Goal: Find specific page/section: Find specific page/section

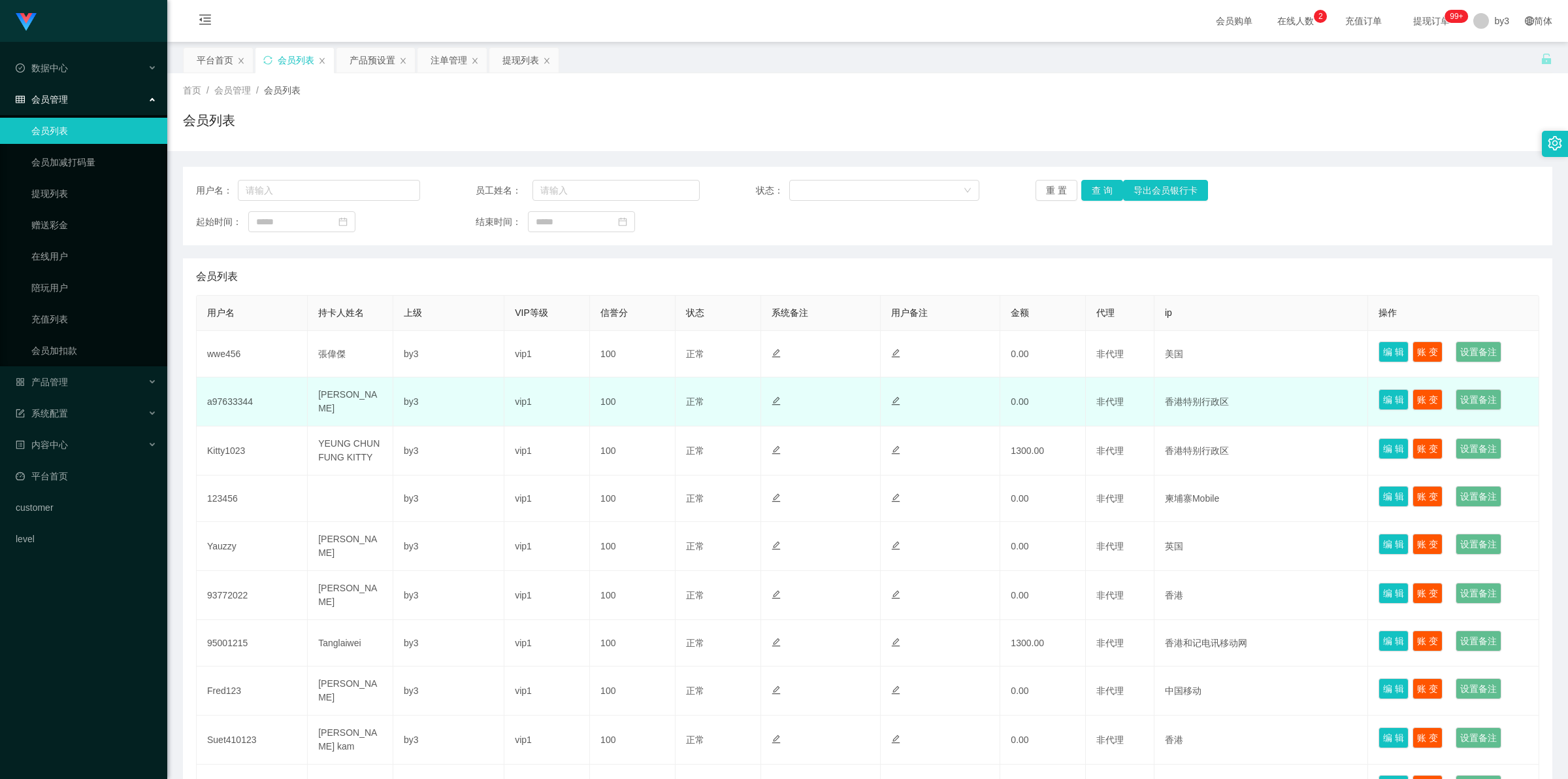
click at [233, 402] on td "a97633344" at bounding box center [252, 401] width 111 height 49
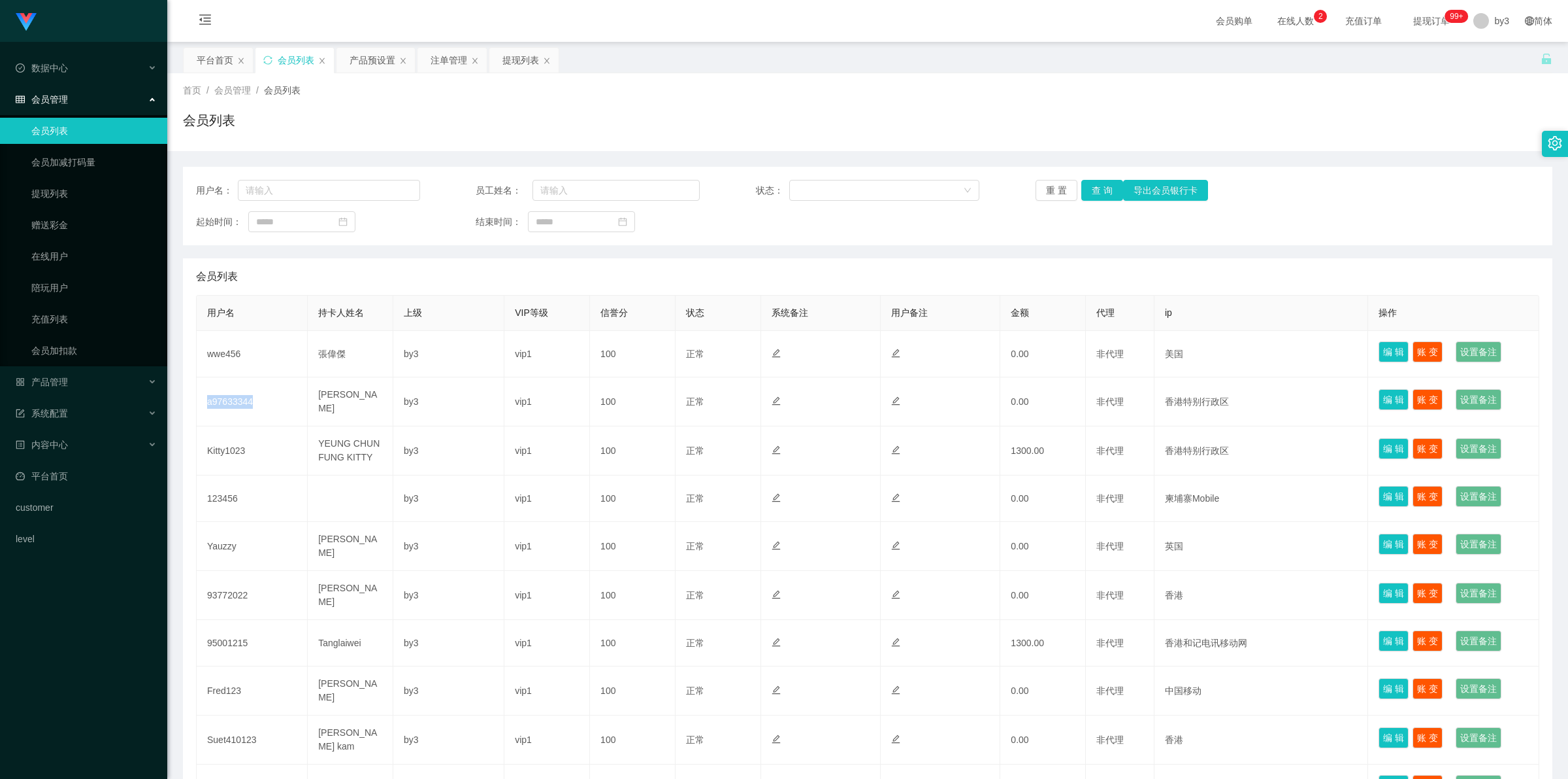
copy td "a97633344"
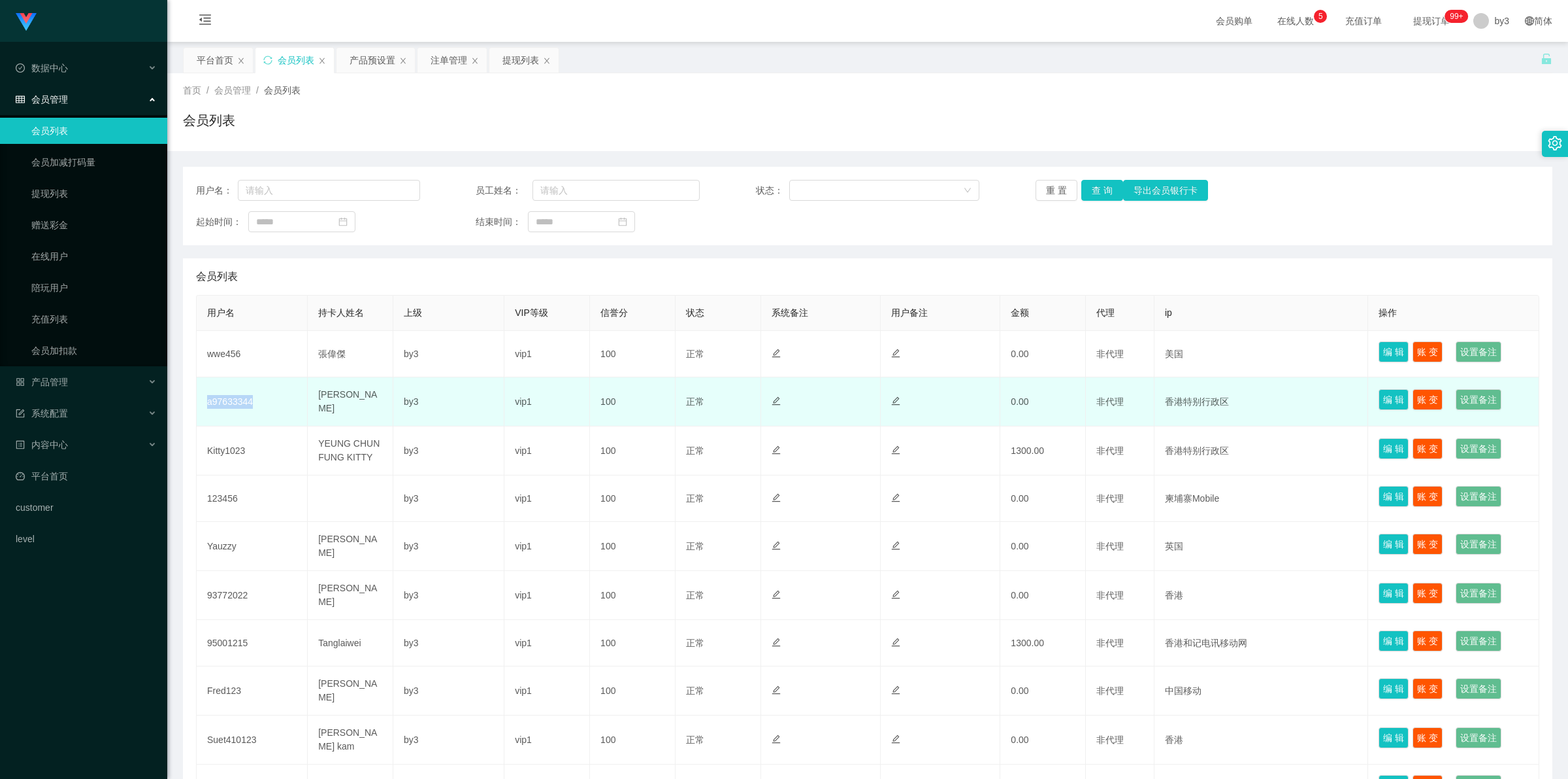
click at [232, 395] on td "a97633344" at bounding box center [252, 401] width 111 height 49
click at [233, 395] on td "a97633344" at bounding box center [252, 401] width 111 height 49
click at [234, 395] on td "a97633344" at bounding box center [252, 401] width 111 height 49
click at [233, 403] on td "a97633344" at bounding box center [252, 401] width 111 height 49
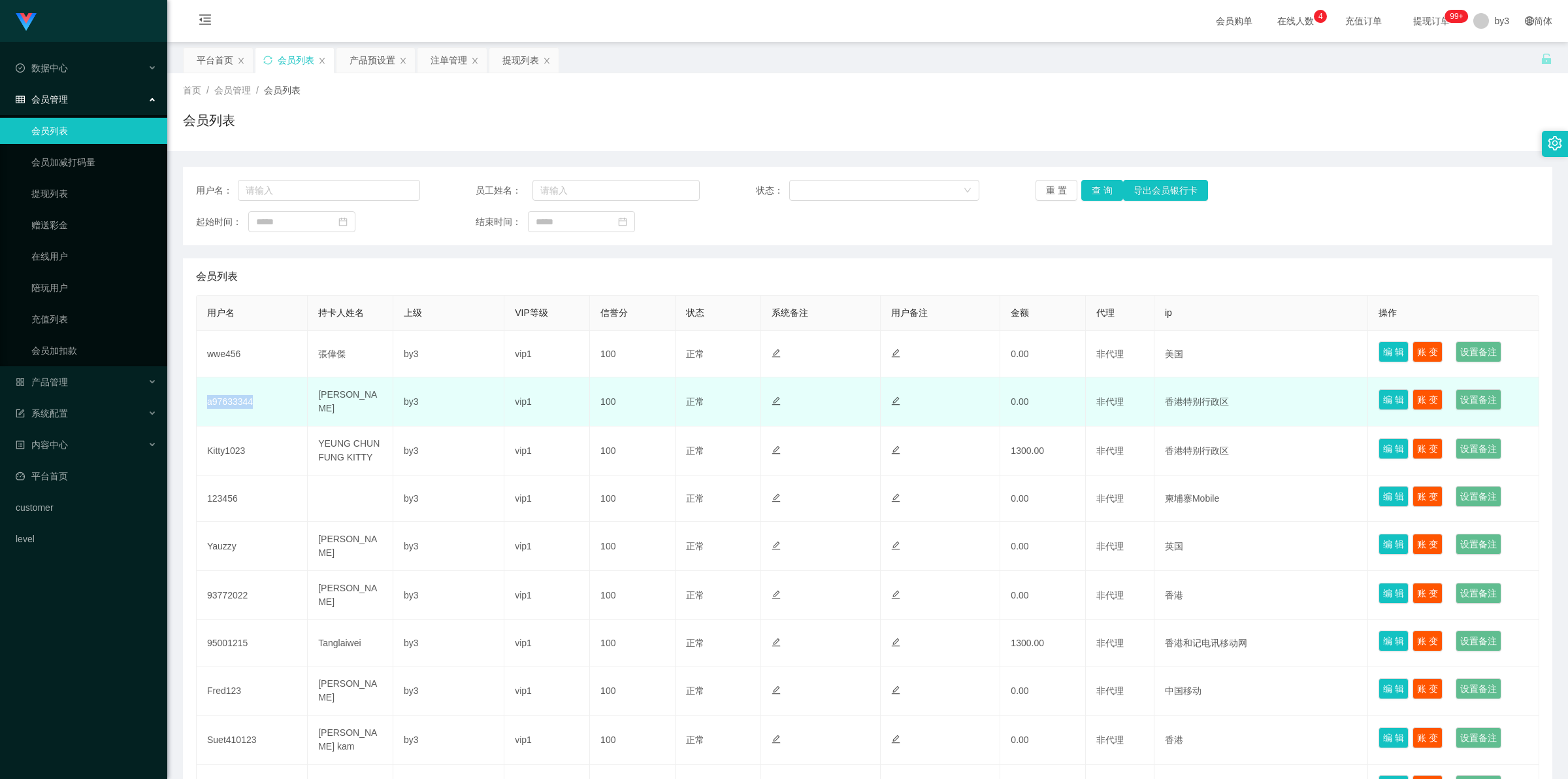
copy td "a97633344"
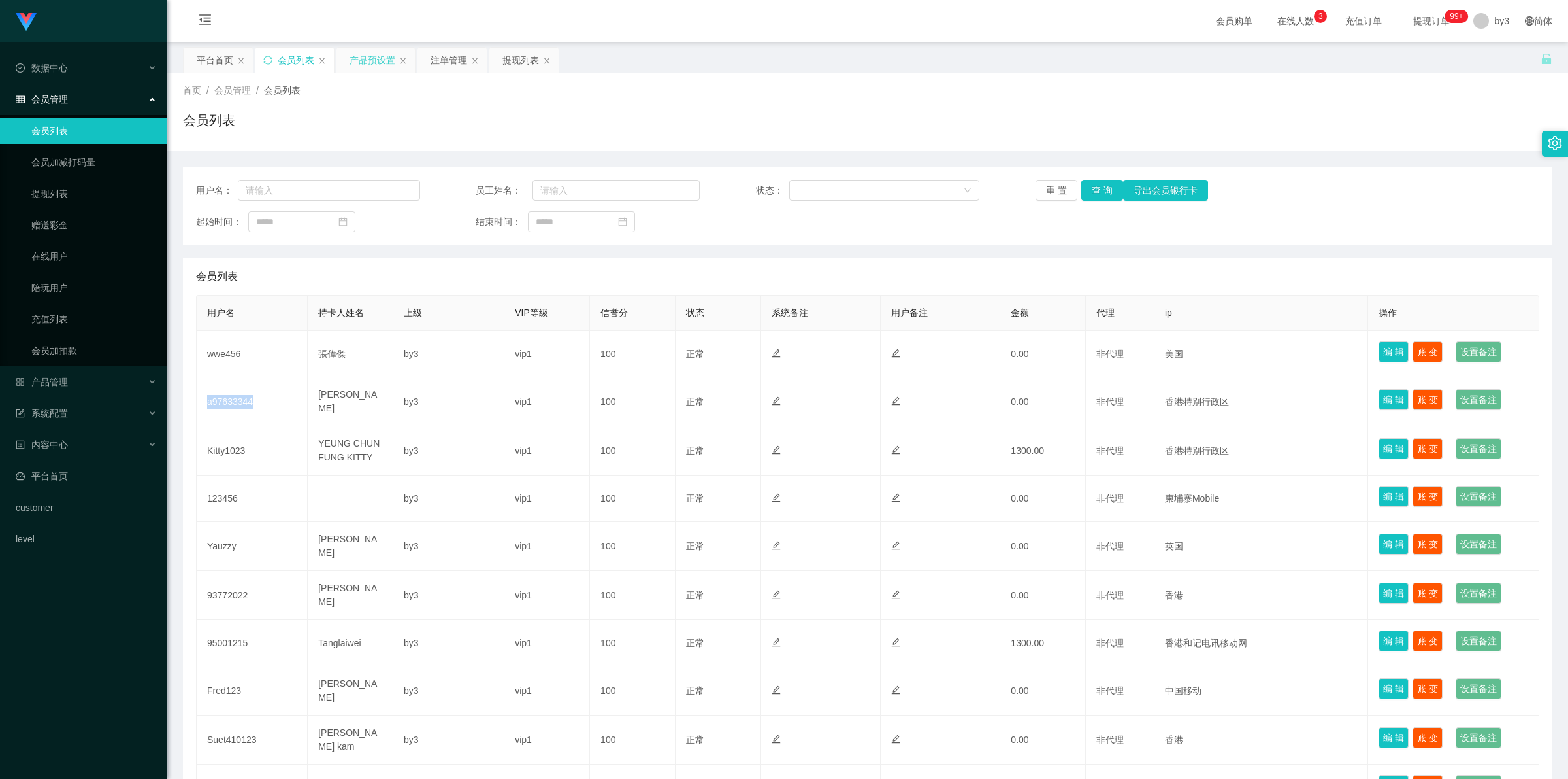
click at [376, 52] on div "产品预设置" at bounding box center [372, 60] width 45 height 25
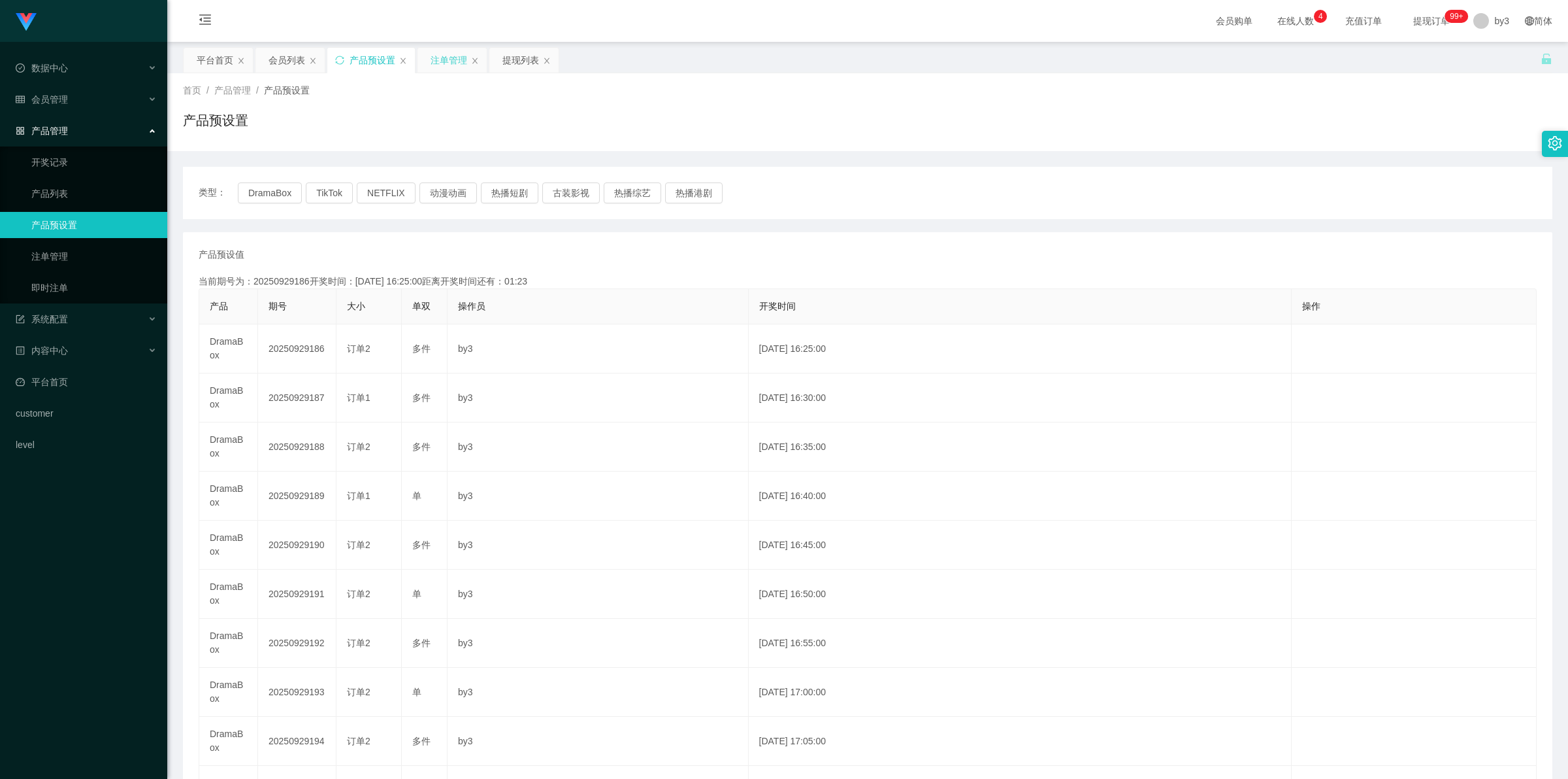
click at [452, 56] on div "注单管理" at bounding box center [449, 60] width 37 height 25
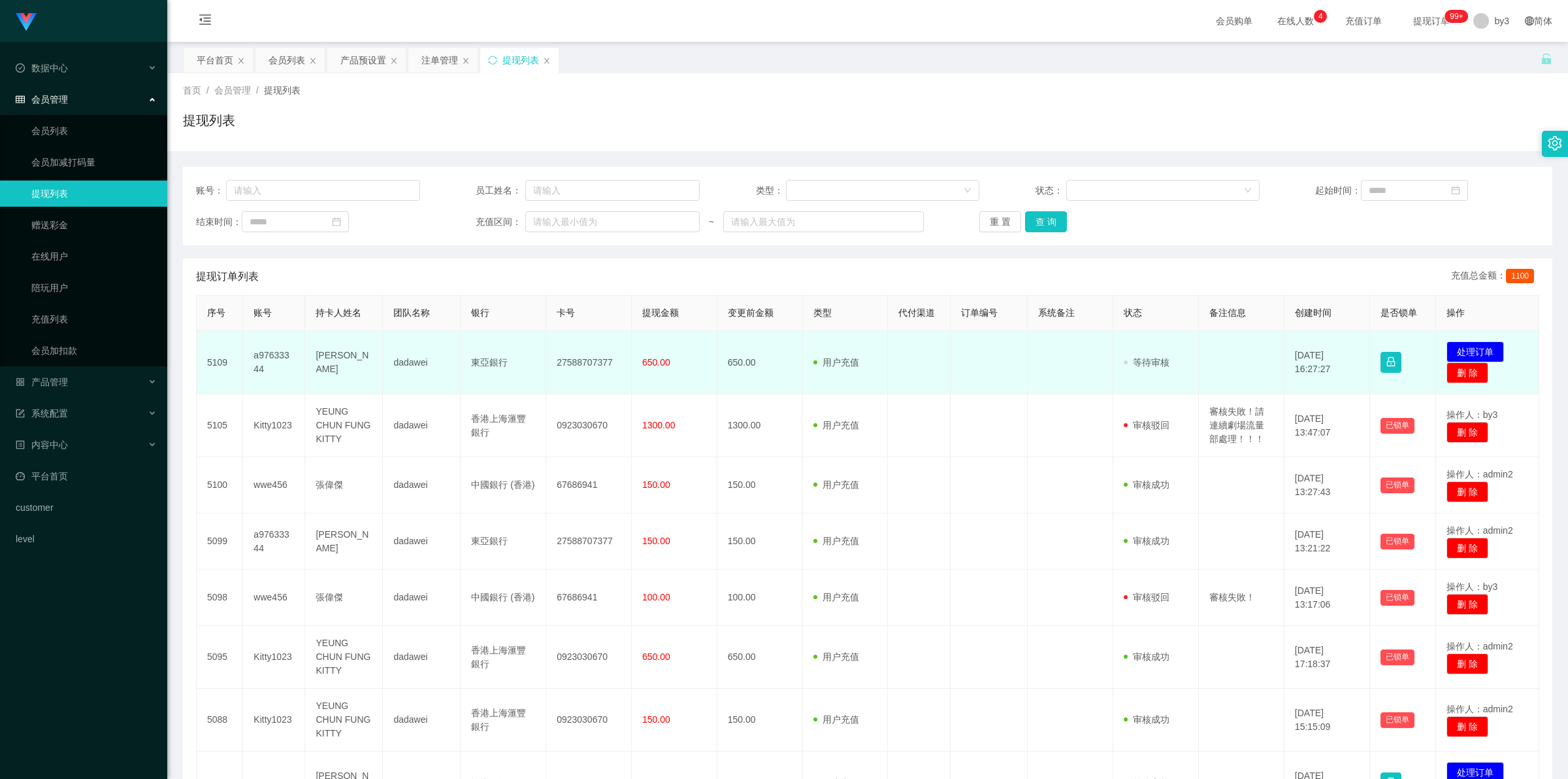
click at [250, 360] on td "a97633344" at bounding box center [274, 362] width 62 height 63
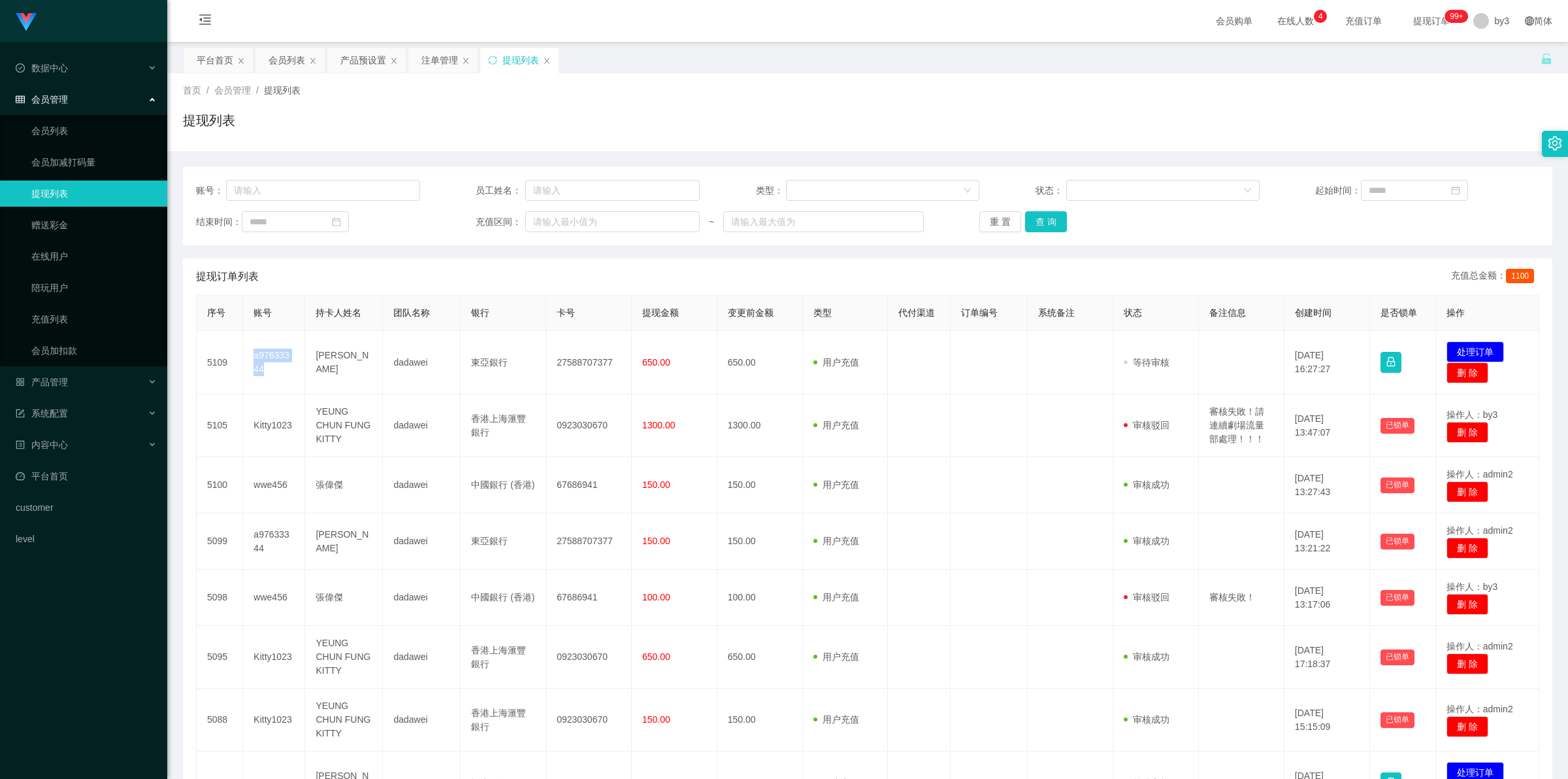
copy td "a97633344"
